Goal: Information Seeking & Learning: Compare options

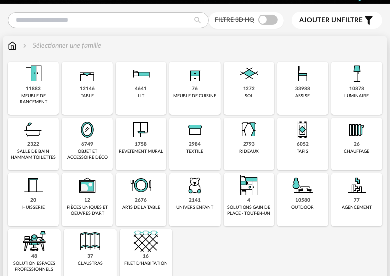
scroll to position [100, 0]
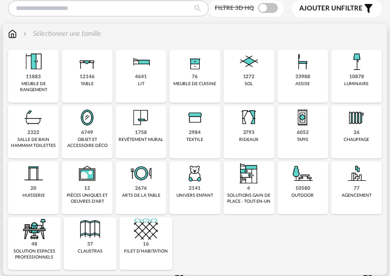
click at [35, 175] on img at bounding box center [33, 173] width 24 height 24
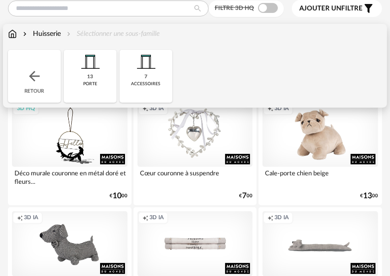
click at [96, 74] on div "13 porte" at bounding box center [90, 76] width 53 height 53
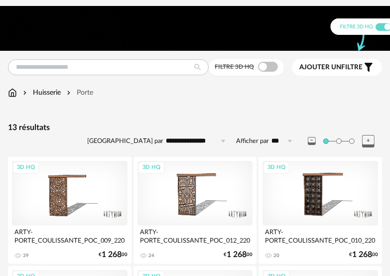
scroll to position [32, 0]
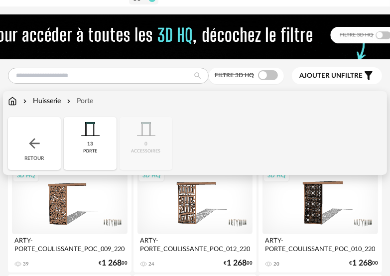
click at [37, 143] on img at bounding box center [34, 143] width 16 height 16
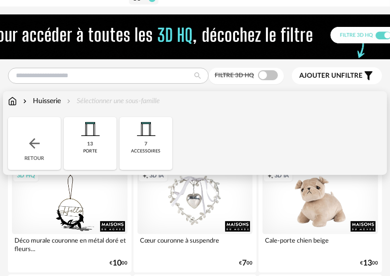
click at [37, 143] on img at bounding box center [34, 143] width 16 height 16
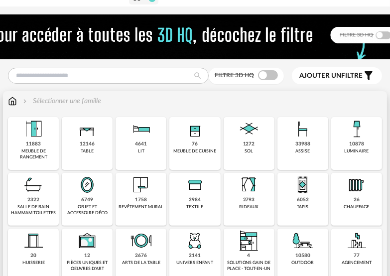
click at [356, 138] on img at bounding box center [356, 129] width 24 height 24
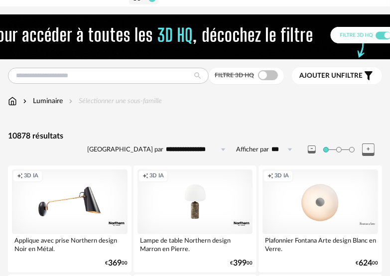
click at [345, 75] on span "Ajouter un filtre" at bounding box center [330, 76] width 63 height 8
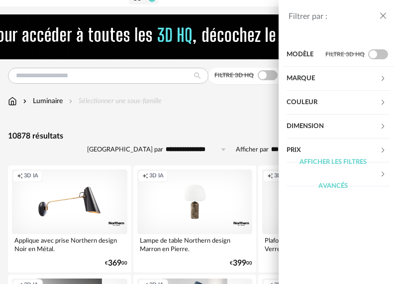
click at [179, 109] on div "Filtrer par : Modèle Filtre 3D HQ Marque &tradition 145 101 Copenhagen 2 366 Co…" at bounding box center [199, 142] width 398 height 284
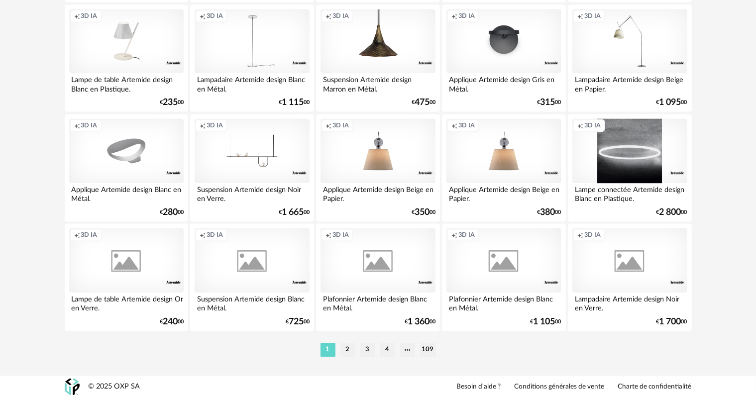
scroll to position [2054, 0]
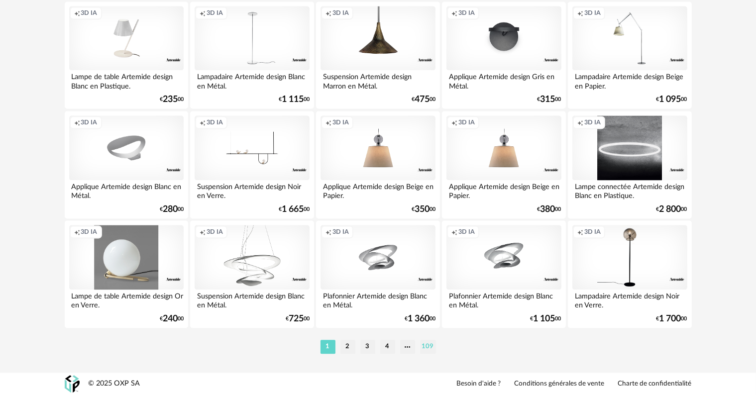
click at [389, 275] on li "109" at bounding box center [428, 347] width 16 height 14
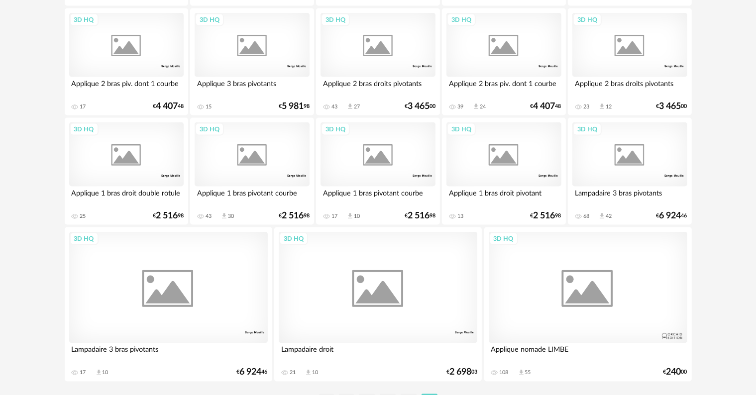
scroll to position [1662, 0]
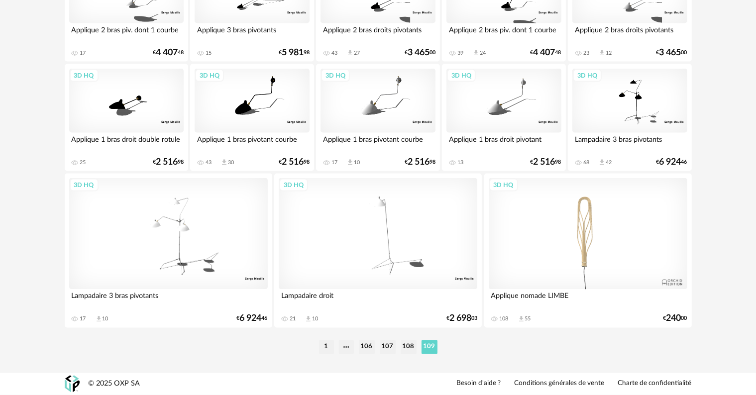
click at [389, 241] on div "3D HQ" at bounding box center [588, 233] width 199 height 111
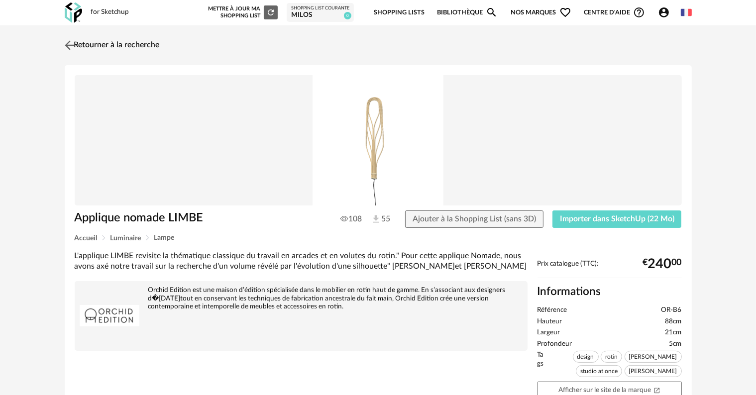
click at [72, 41] on img at bounding box center [69, 45] width 14 height 14
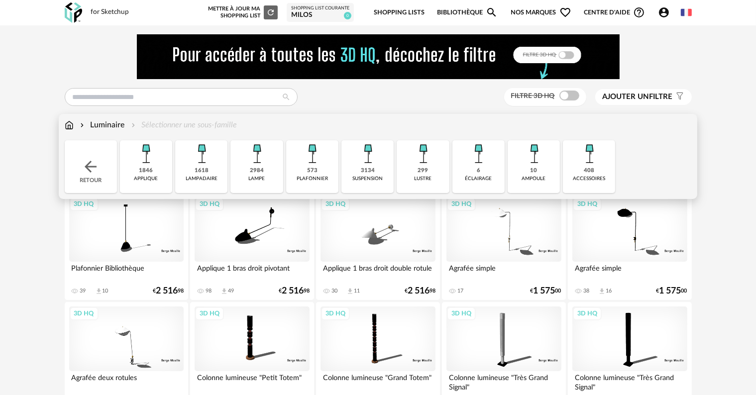
click at [371, 170] on div "3134" at bounding box center [368, 170] width 14 height 7
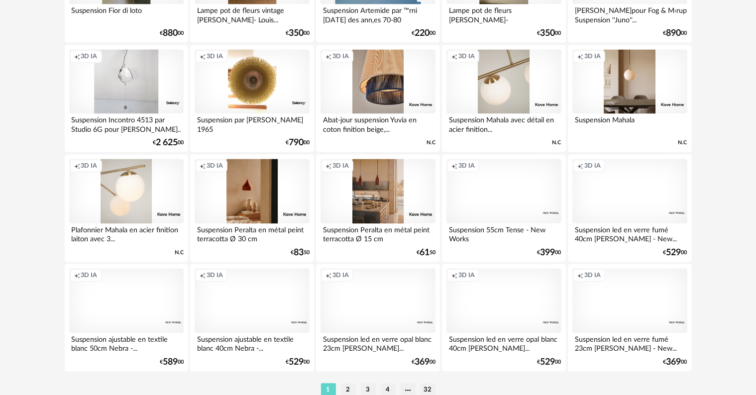
scroll to position [2041, 0]
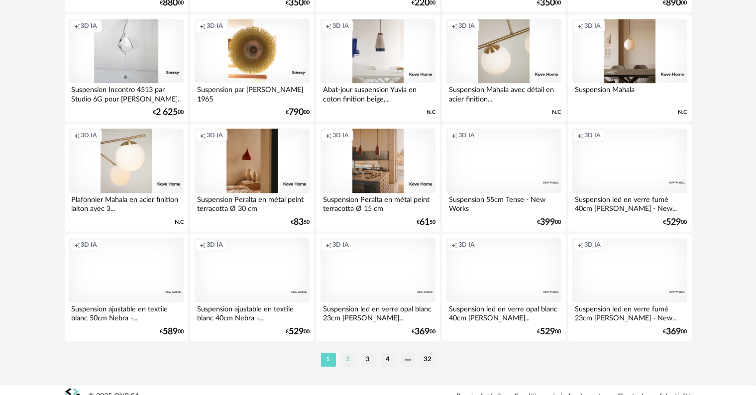
click at [350, 275] on li "2" at bounding box center [348, 360] width 15 height 14
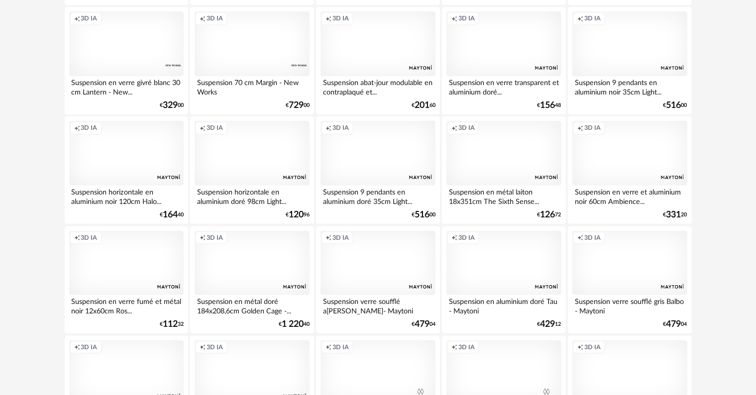
scroll to position [299, 0]
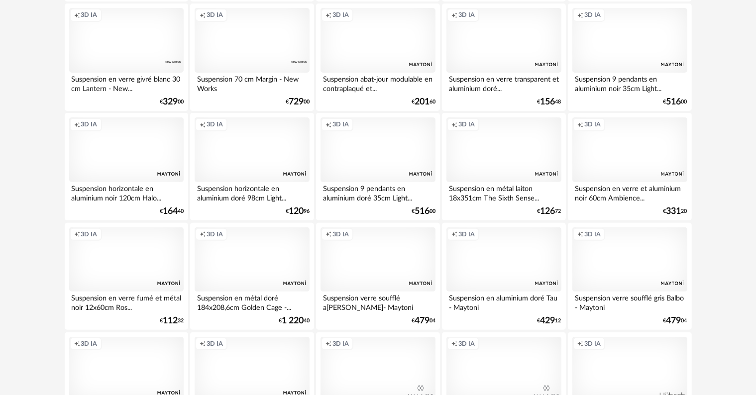
click at [249, 257] on div "Creation icon 3D IA" at bounding box center [252, 259] width 114 height 65
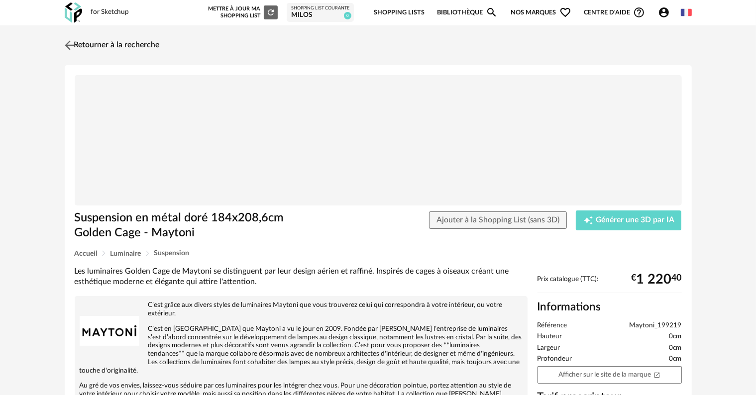
click at [67, 46] on img at bounding box center [69, 45] width 14 height 14
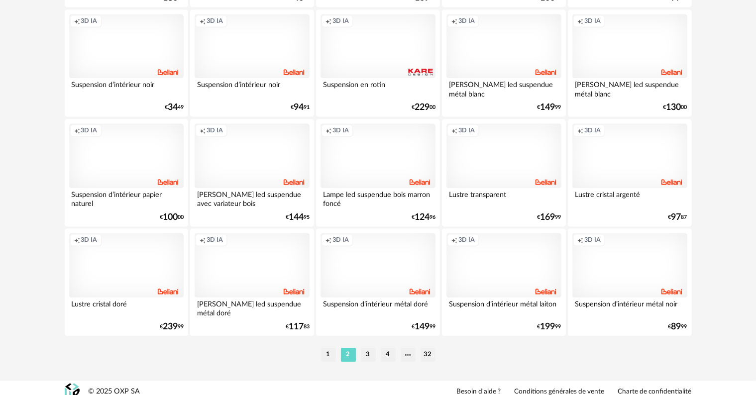
scroll to position [2054, 0]
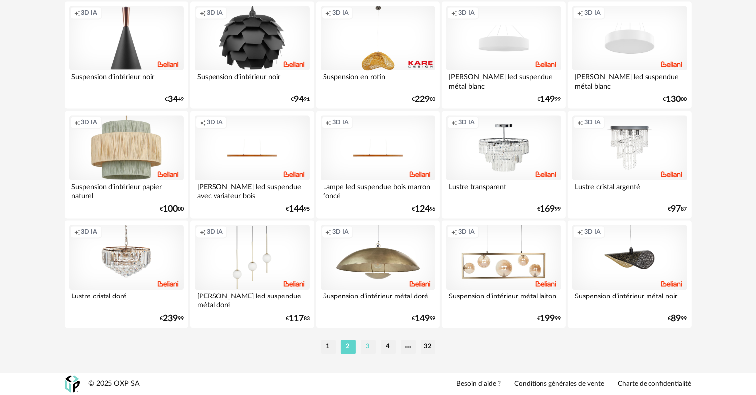
click at [364, 275] on li "3" at bounding box center [368, 347] width 15 height 14
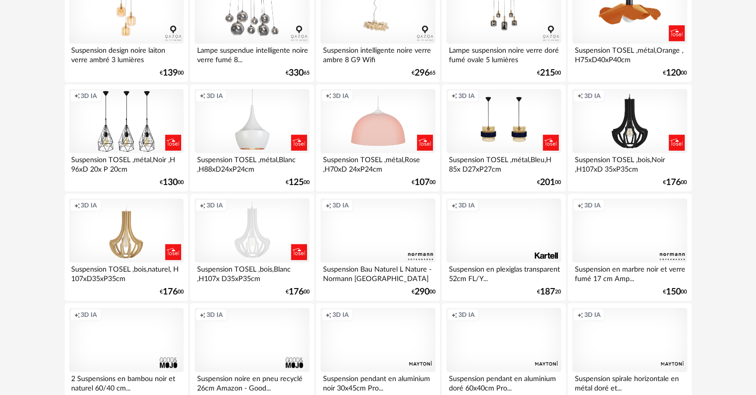
scroll to position [547, 0]
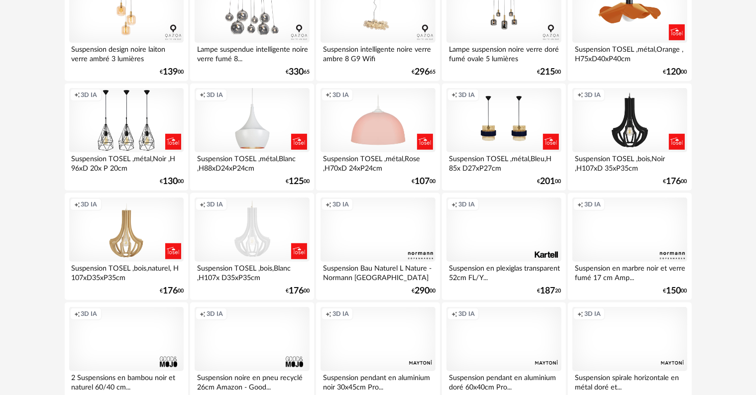
click at [246, 240] on div "Creation icon 3D IA" at bounding box center [252, 230] width 114 height 65
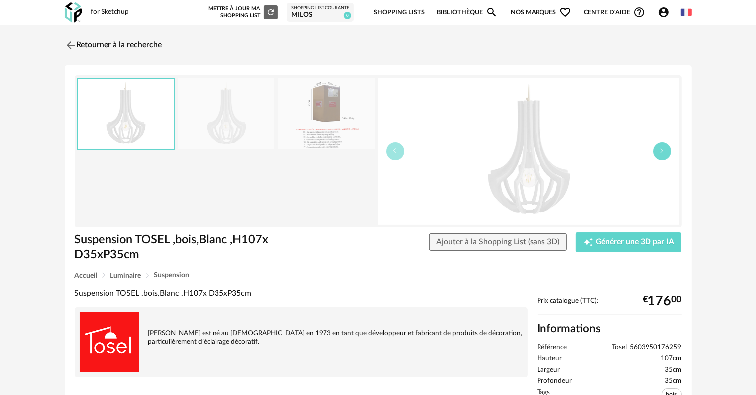
click at [389, 150] on icon "button" at bounding box center [662, 151] width 6 height 6
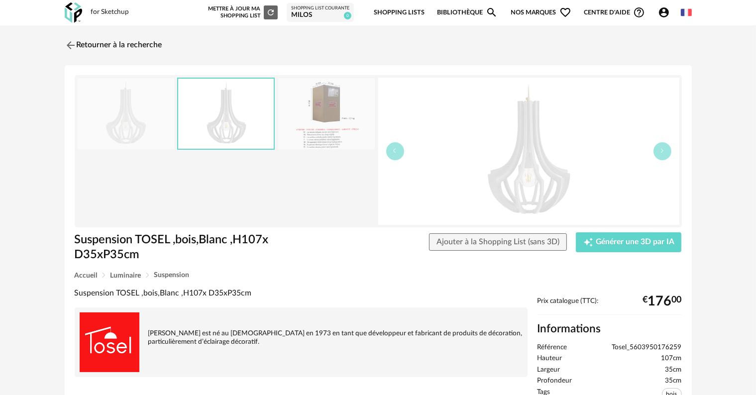
click at [389, 179] on img at bounding box center [528, 151] width 301 height 147
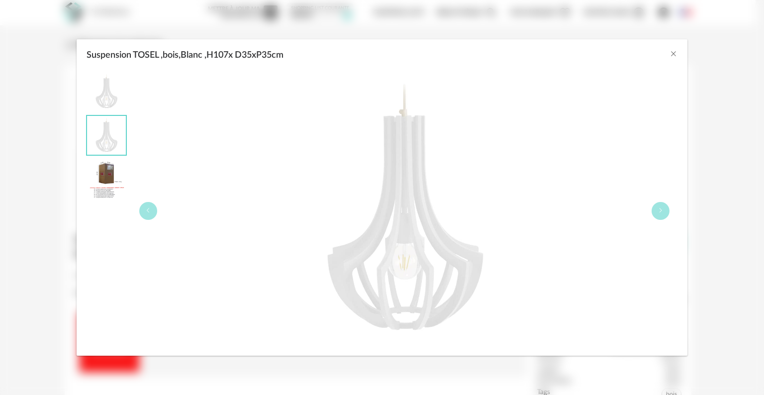
click at [109, 169] on img "Suspension TOSEL ,bois,Blanc ,H107x D35xP35cm" at bounding box center [106, 179] width 39 height 39
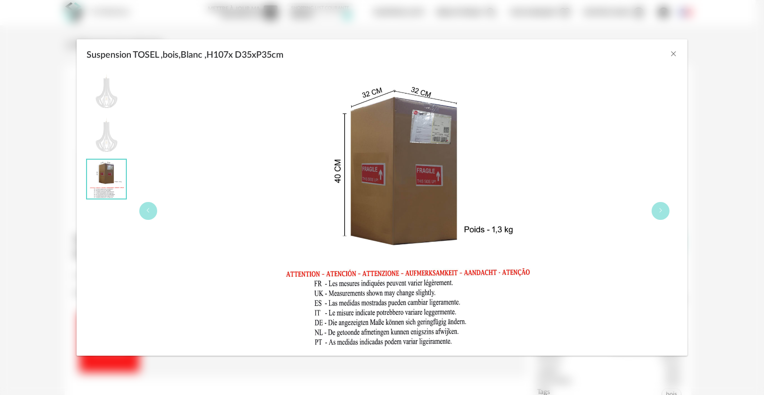
click at [108, 135] on img "Suspension TOSEL ,bois,Blanc ,H107x D35xP35cm" at bounding box center [106, 135] width 39 height 39
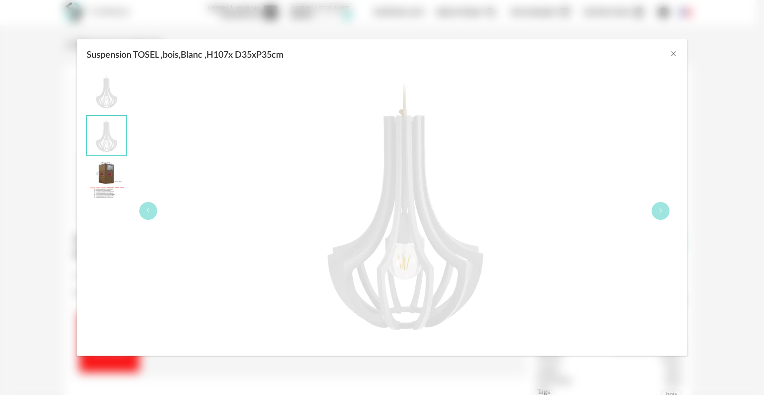
click at [117, 98] on img "Suspension TOSEL ,bois,Blanc ,H107x D35xP35cm" at bounding box center [106, 91] width 39 height 39
click at [389, 54] on icon "Close" at bounding box center [674, 54] width 8 height 8
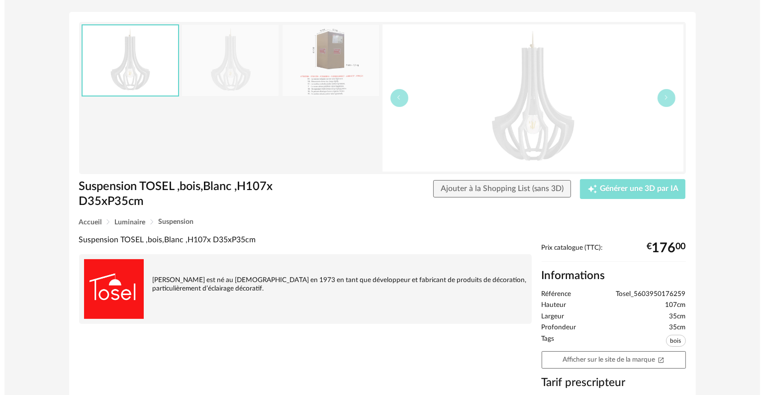
scroll to position [50, 0]
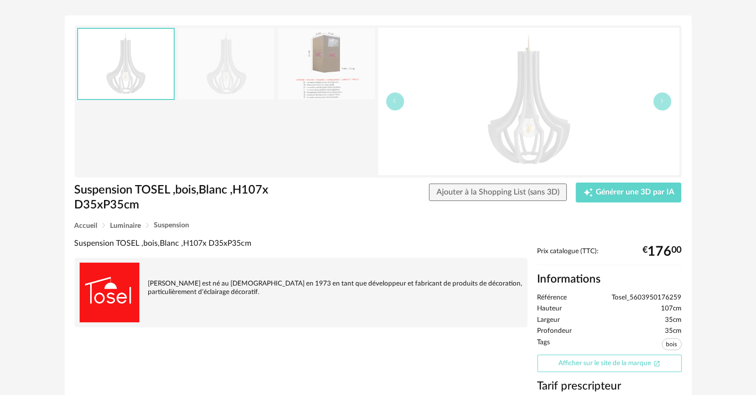
click at [389, 275] on link "Afficher sur le site de la marque Open In New icon" at bounding box center [610, 363] width 144 height 17
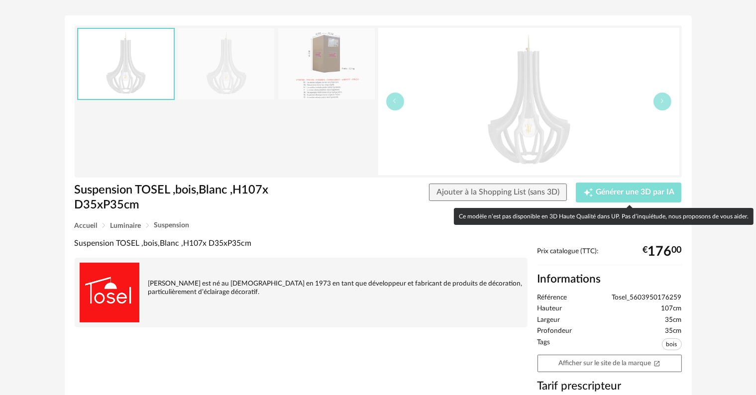
click at [389, 190] on span "Générer une 3D par IA" at bounding box center [635, 193] width 79 height 8
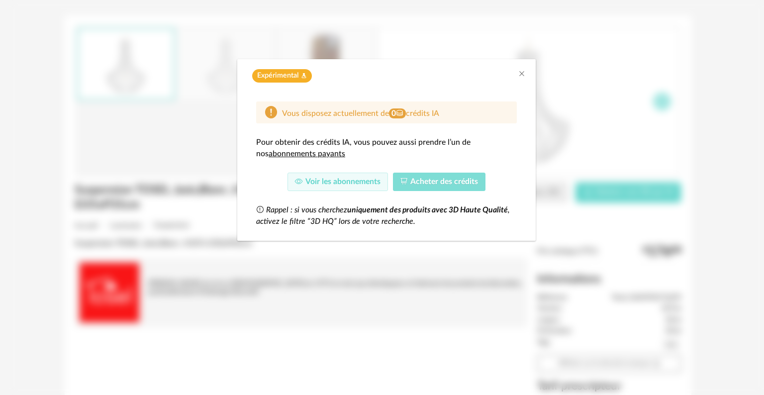
click at [389, 184] on span "Acheter des crédits" at bounding box center [445, 182] width 68 height 8
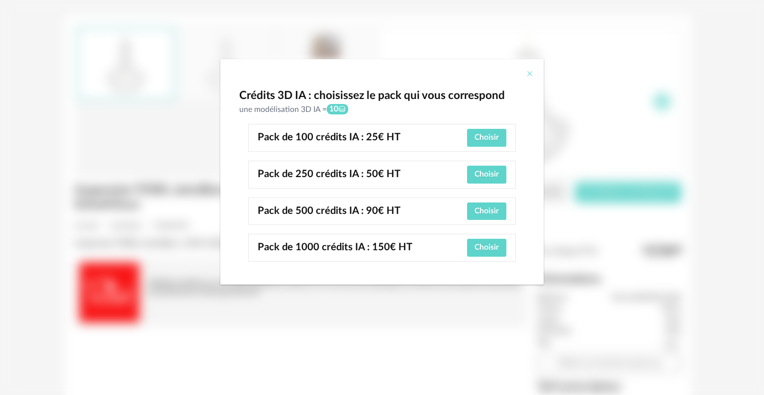
click at [389, 72] on icon "Close" at bounding box center [530, 74] width 8 height 8
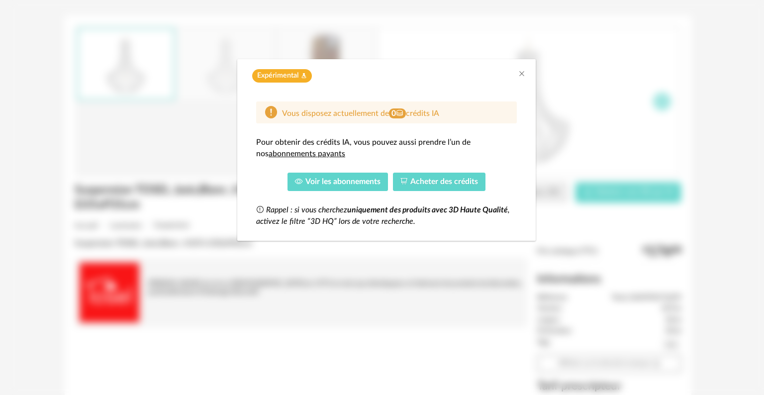
click at [345, 182] on span "Voir les abonnements" at bounding box center [343, 182] width 75 height 8
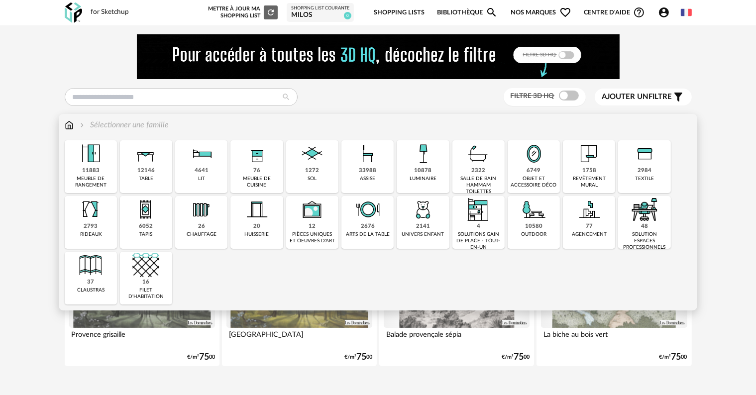
click at [423, 173] on div "10878" at bounding box center [422, 170] width 17 height 7
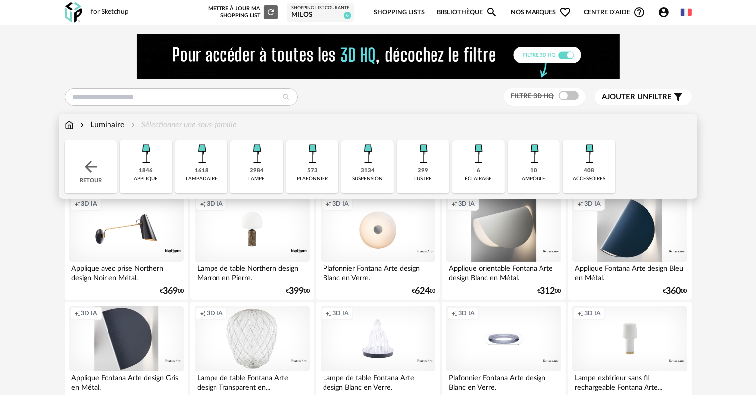
click at [430, 175] on div "299 lustre" at bounding box center [423, 166] width 52 height 53
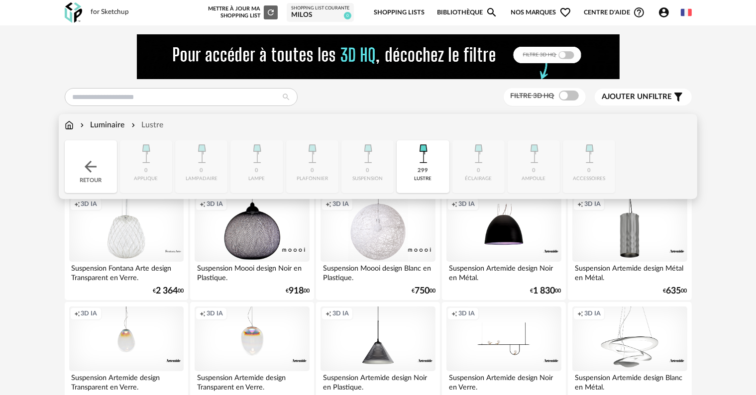
click at [102, 166] on div "Retour" at bounding box center [91, 166] width 52 height 53
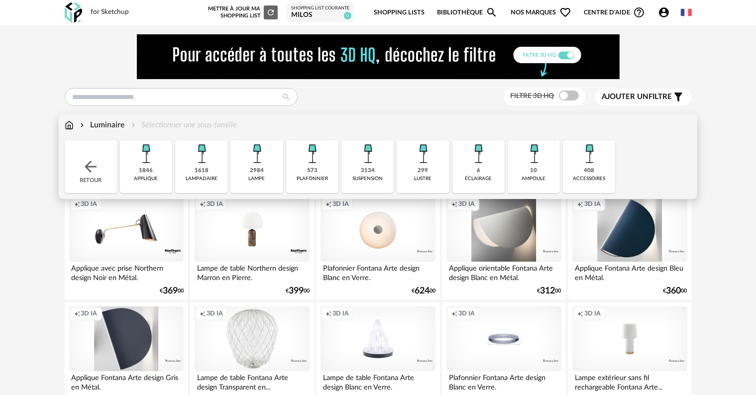
click at [373, 173] on div "3134" at bounding box center [368, 170] width 14 height 7
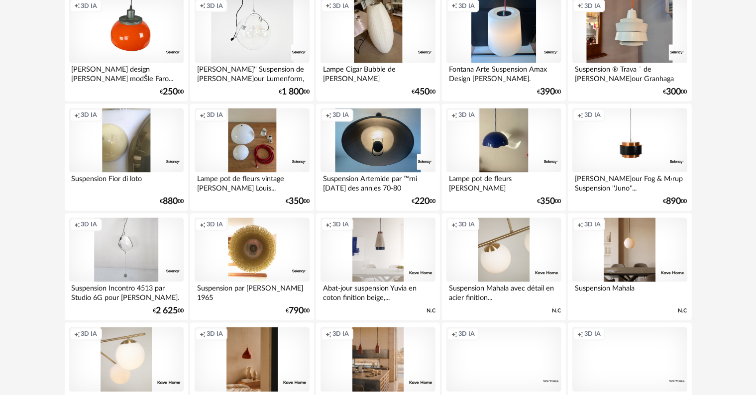
scroll to position [2054, 0]
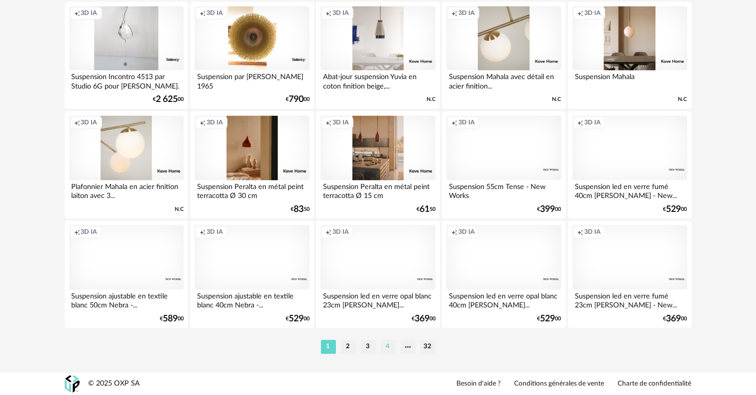
click at [392, 349] on li "4" at bounding box center [388, 347] width 15 height 14
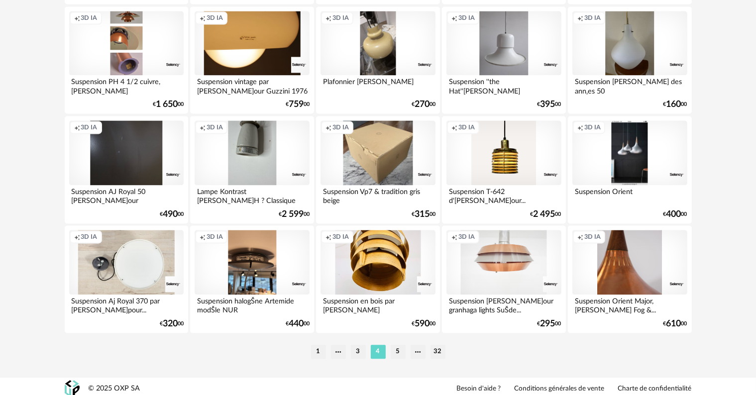
scroll to position [2054, 0]
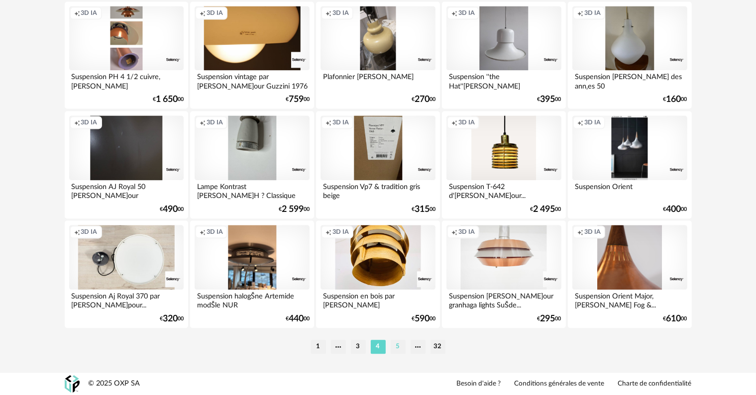
click at [399, 346] on li "5" at bounding box center [398, 347] width 15 height 14
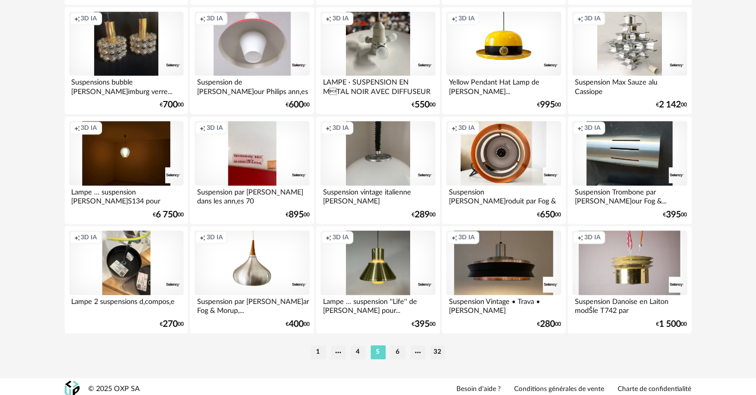
scroll to position [2054, 0]
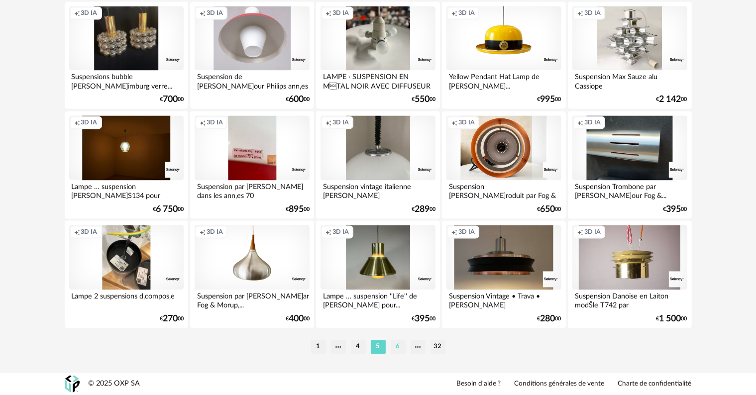
click at [400, 346] on li "6" at bounding box center [398, 347] width 15 height 14
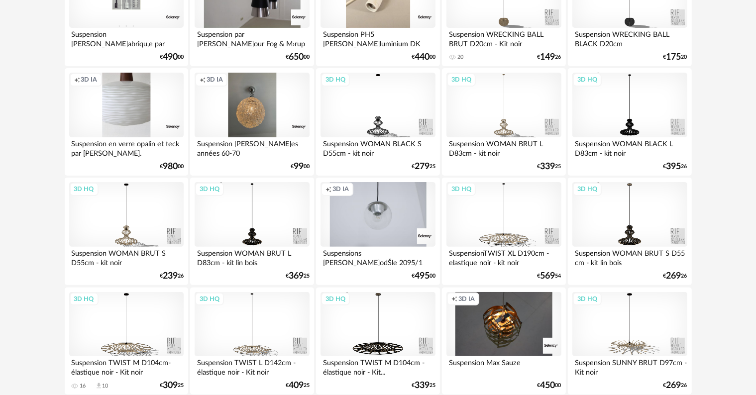
scroll to position [249, 0]
